Goal: Transaction & Acquisition: Register for event/course

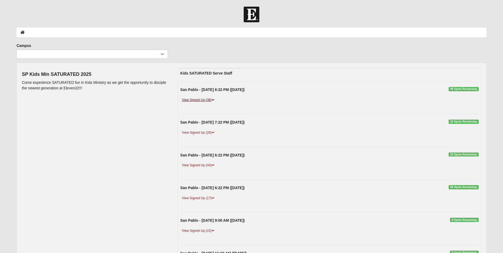
click at [213, 99] on icon at bounding box center [212, 99] width 3 height 3
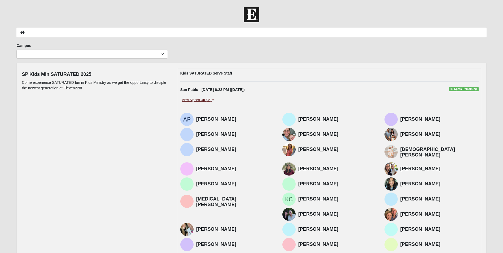
click at [213, 99] on icon at bounding box center [212, 99] width 3 height 3
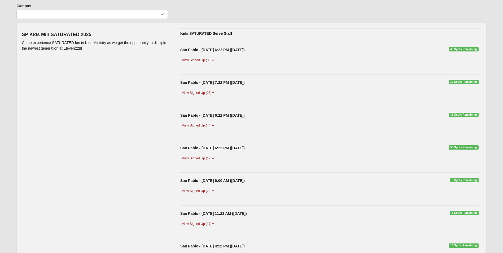
scroll to position [53, 0]
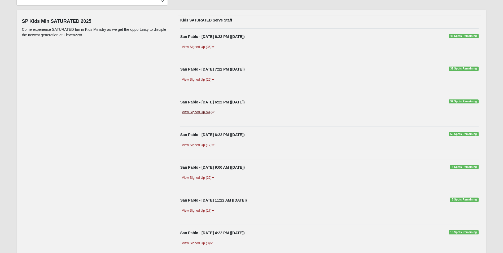
click at [211, 111] on link "View Signed Up (44)" at bounding box center [198, 112] width 36 height 6
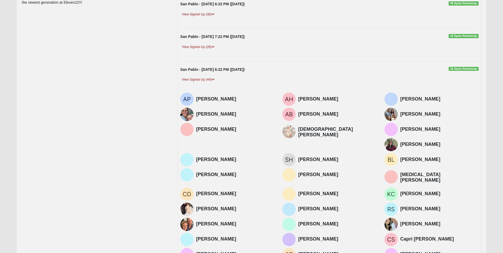
scroll to position [80, 0]
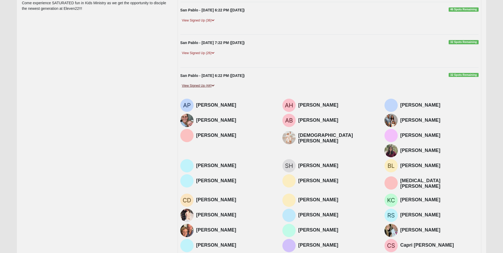
click at [214, 86] on icon at bounding box center [212, 85] width 3 height 3
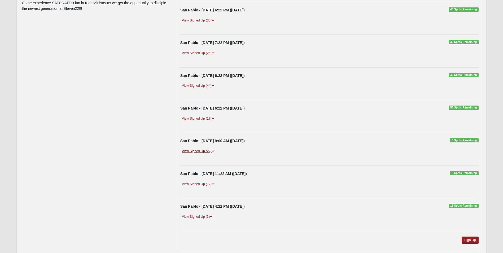
click at [212, 150] on link "View Signed Up (22)" at bounding box center [198, 151] width 36 height 6
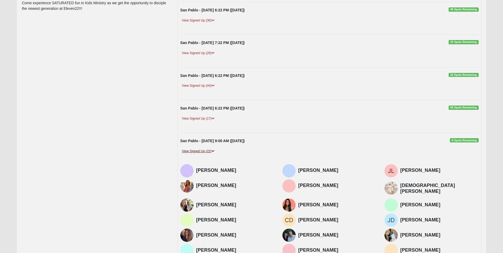
click at [212, 150] on link "View Signed Up (22)" at bounding box center [198, 151] width 36 height 6
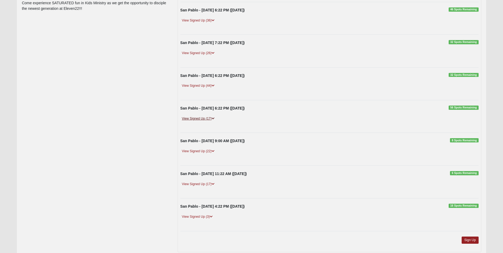
click at [213, 117] on icon at bounding box center [212, 118] width 3 height 3
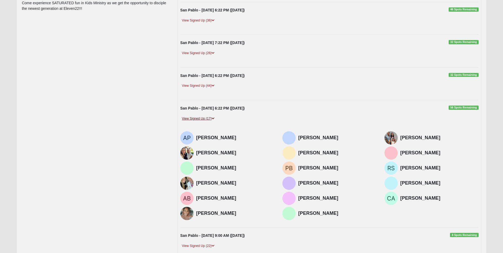
click at [213, 117] on icon at bounding box center [212, 118] width 3 height 3
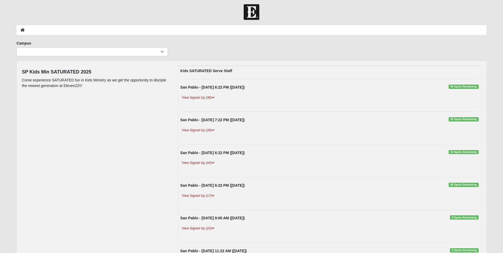
scroll to position [0, 0]
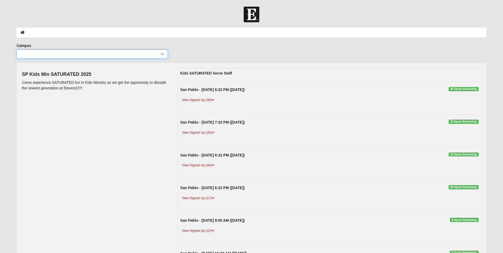
click at [159, 56] on select "Arlington Baymeadows Eleven22 Online Fleming Island Jesup Mandarin North Jax Or…" at bounding box center [91, 54] width 151 height 9
select select "3"
click at [16, 50] on select "Arlington Baymeadows Eleven22 Online Fleming Island Jesup Mandarin North Jax Or…" at bounding box center [91, 54] width 151 height 9
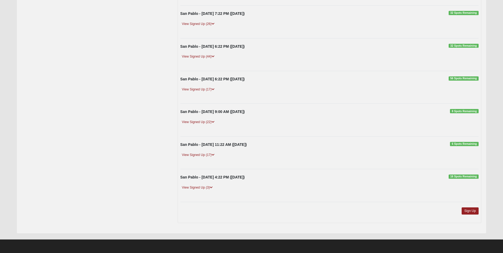
scroll to position [82, 0]
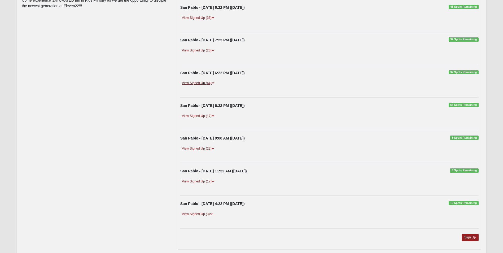
click at [212, 82] on icon at bounding box center [212, 82] width 3 height 3
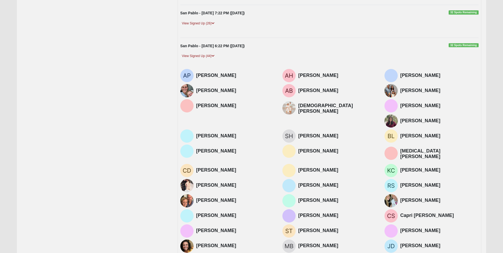
scroll to position [109, 0]
click at [204, 57] on link "View Signed Up (44)" at bounding box center [198, 57] width 36 height 6
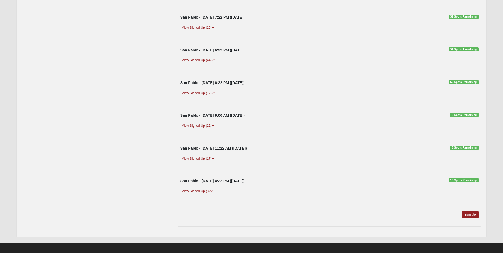
scroll to position [106, 0]
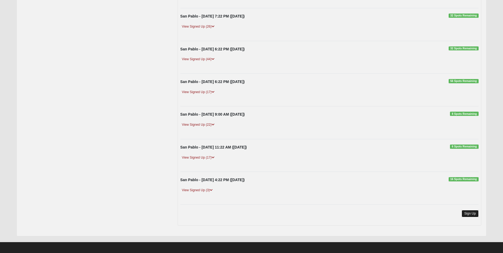
click at [473, 214] on link "Sign Up" at bounding box center [469, 213] width 17 height 7
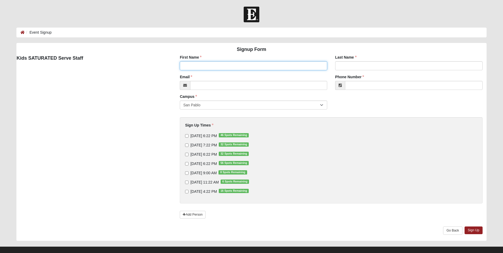
click at [237, 70] on input "First Name" at bounding box center [253, 65] width 147 height 9
type input "Wes"
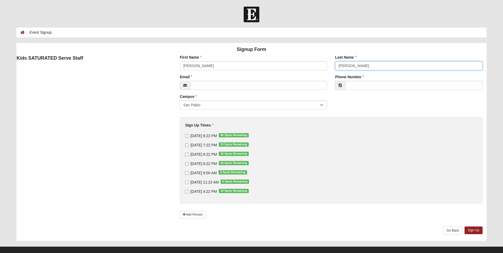
type input "Martin"
type input "wpmartin10@gmail.com"
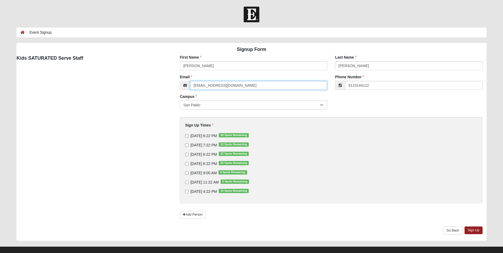
type input "(912) 314-4122"
click at [186, 155] on input "9/12/2025 6:22 PM 32 Spots Remaining" at bounding box center [186, 154] width 3 height 3
checkbox input "true"
click at [471, 229] on link "Sign Up" at bounding box center [473, 230] width 18 height 8
